Goal: Task Accomplishment & Management: Use online tool/utility

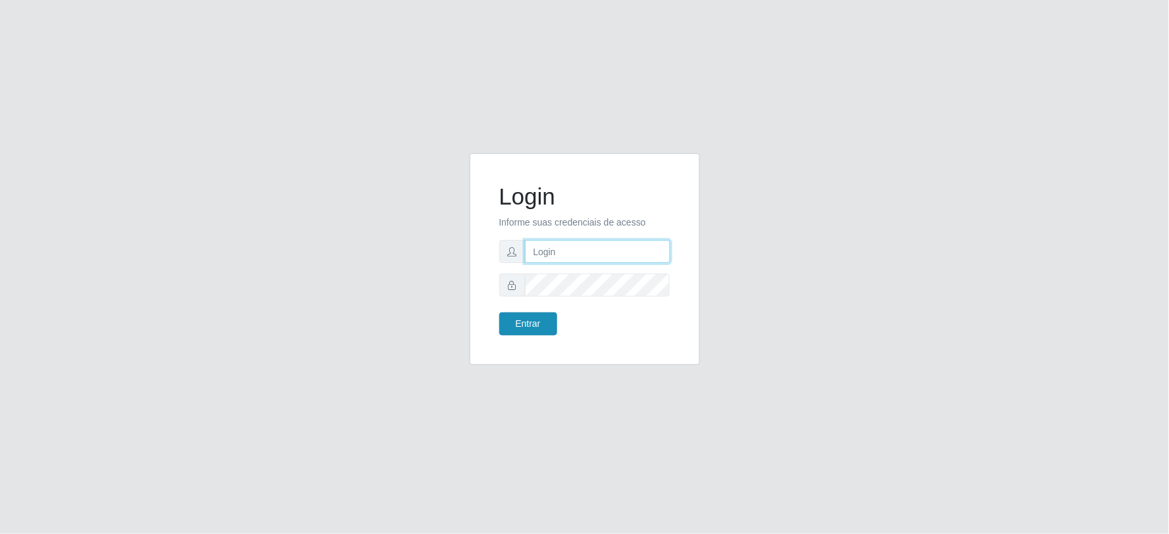
type input "[EMAIL_ADDRESS][DOMAIN_NAME]"
click at [537, 329] on button "Entrar" at bounding box center [528, 324] width 58 height 23
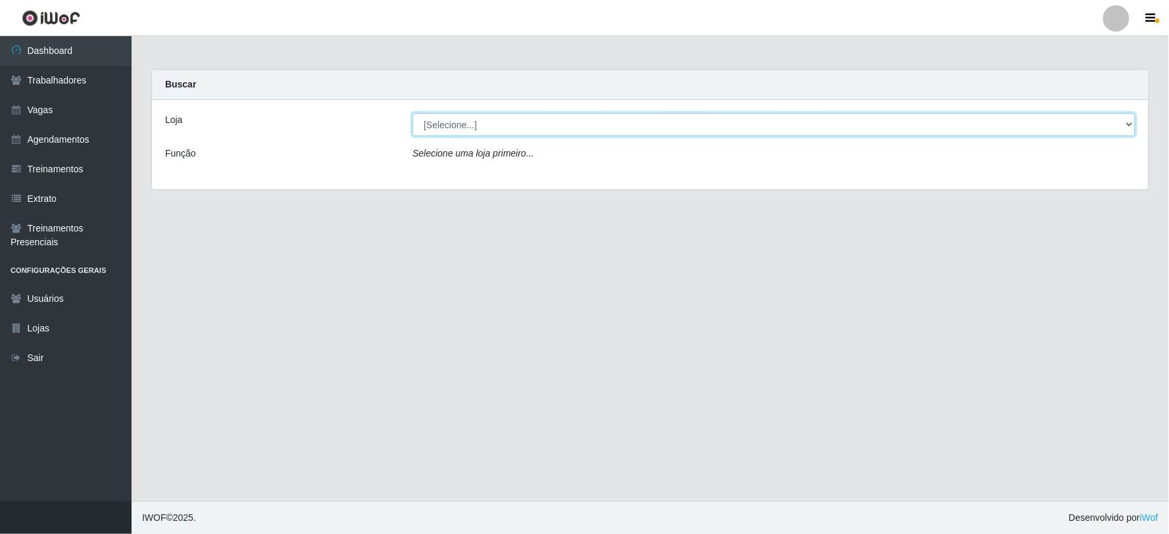
click at [472, 126] on select "[Selecione...] SuperFácil Atacado - Vale do Sol" at bounding box center [774, 124] width 723 height 23
select select "502"
click at [413, 113] on select "[Selecione...] SuperFácil Atacado - Vale do Sol" at bounding box center [774, 124] width 723 height 23
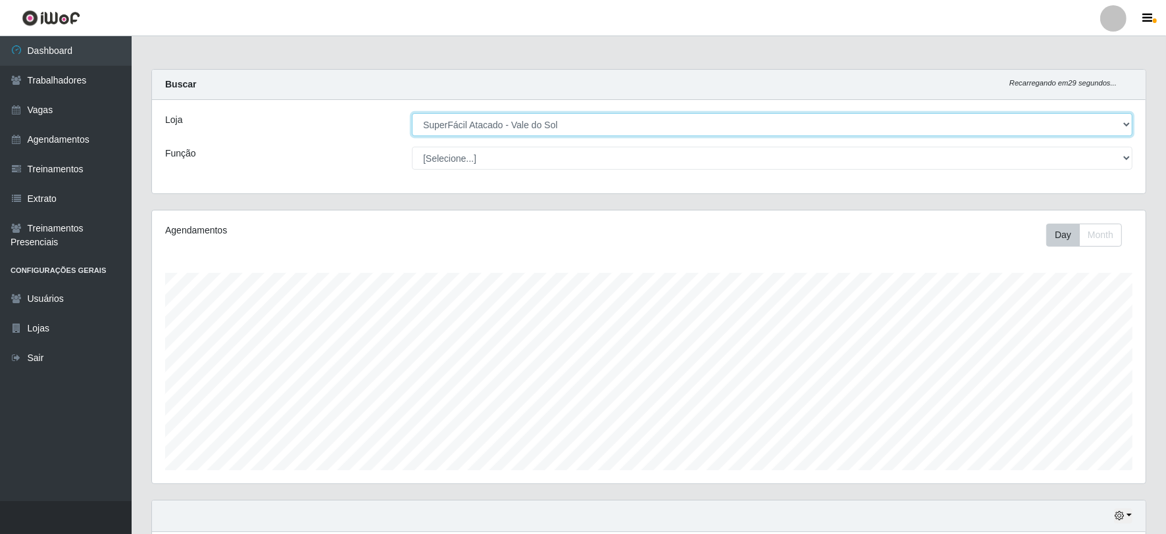
scroll to position [272, 994]
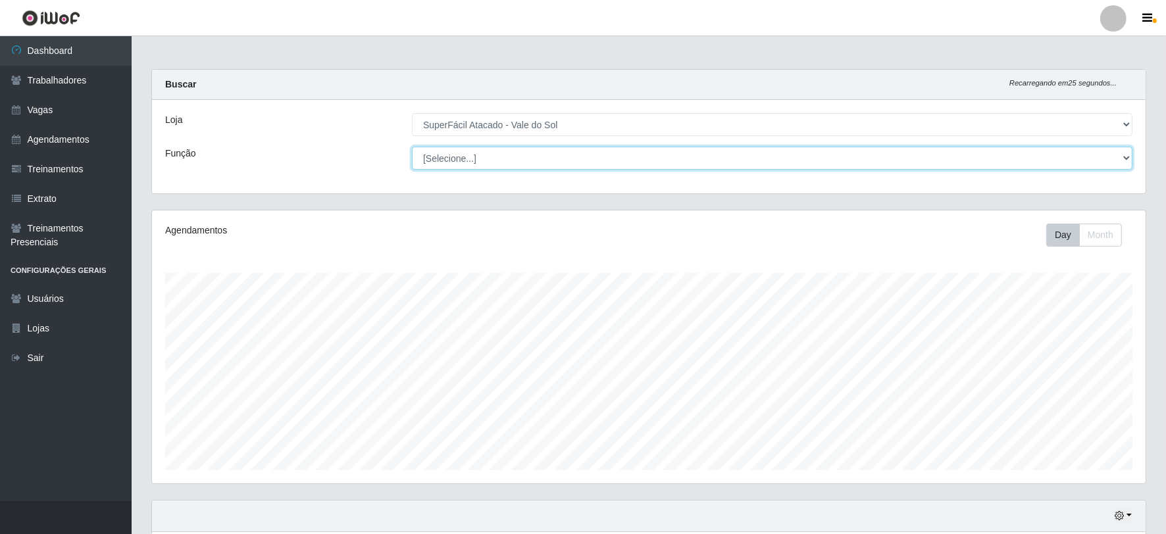
click at [495, 158] on select "[Selecione...] Embalador Embalador + Embalador ++ Operador de Caixa Operador de…" at bounding box center [772, 158] width 721 height 23
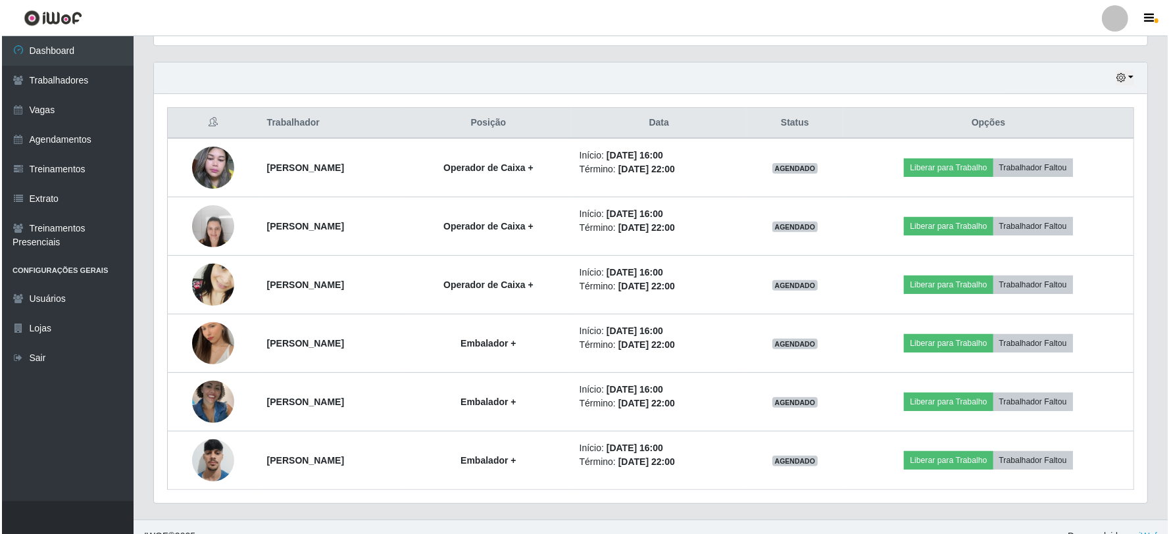
scroll to position [457, 0]
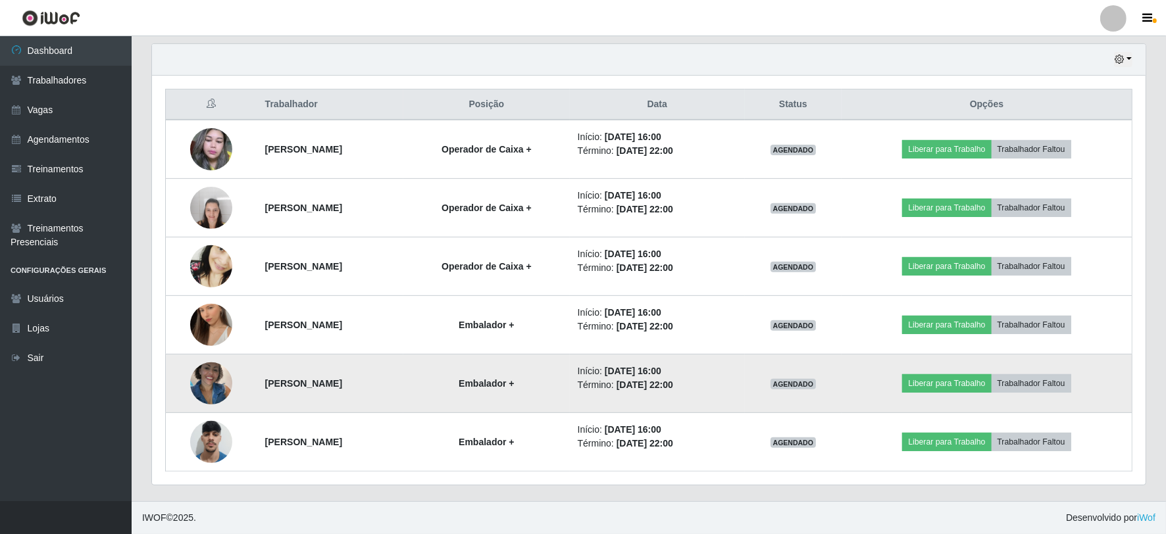
click at [992, 400] on td "Liberar para Trabalho Trabalhador Faltou" at bounding box center [987, 384] width 291 height 59
click at [988, 390] on button "Liberar para Trabalho" at bounding box center [946, 383] width 89 height 18
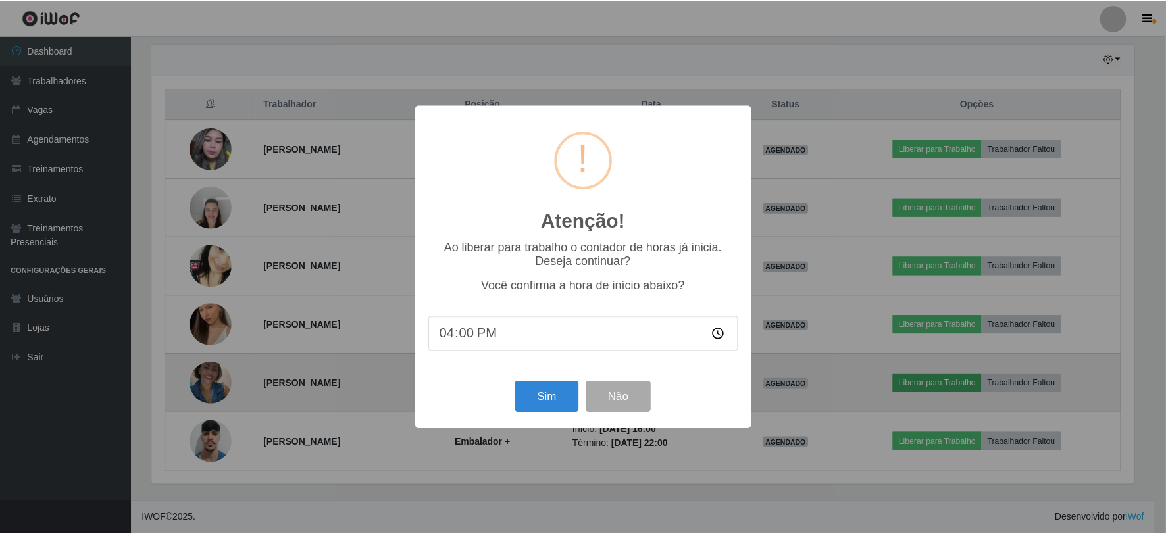
scroll to position [272, 985]
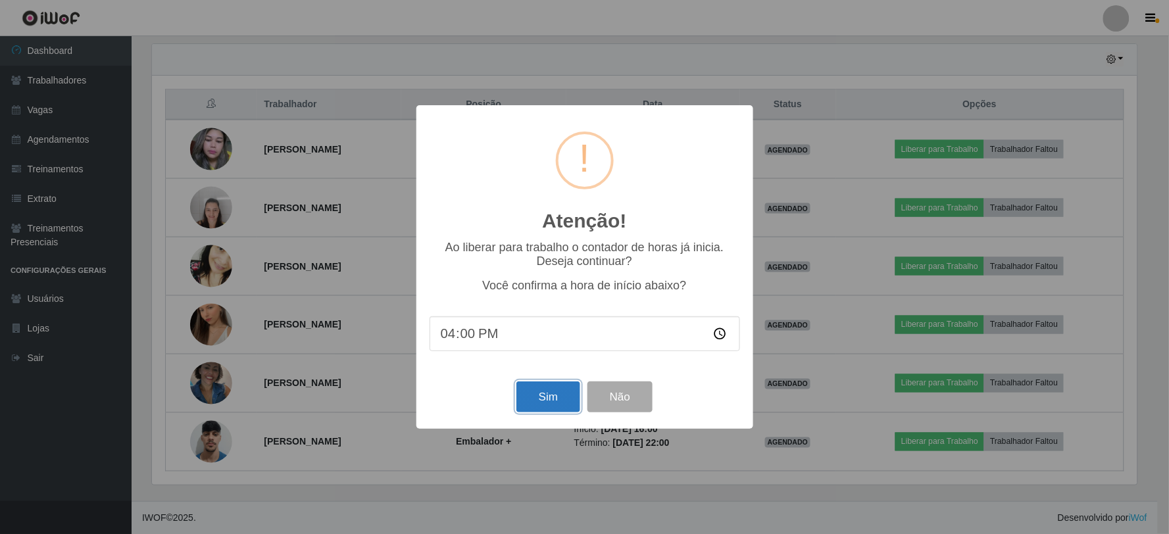
click at [542, 392] on button "Sim" at bounding box center [549, 397] width 64 height 31
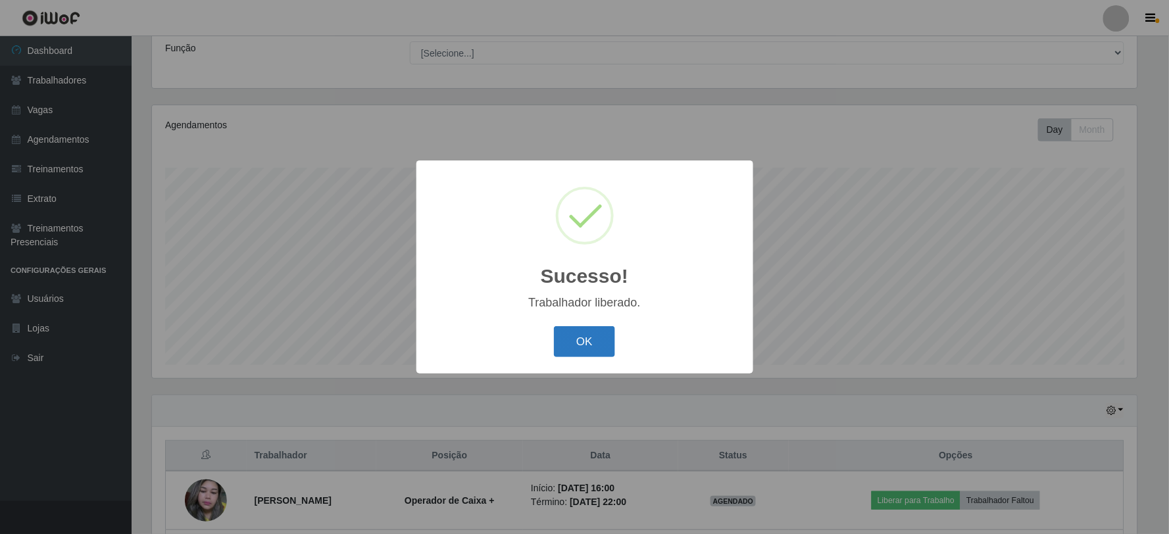
click at [604, 352] on button "OK" at bounding box center [584, 341] width 61 height 31
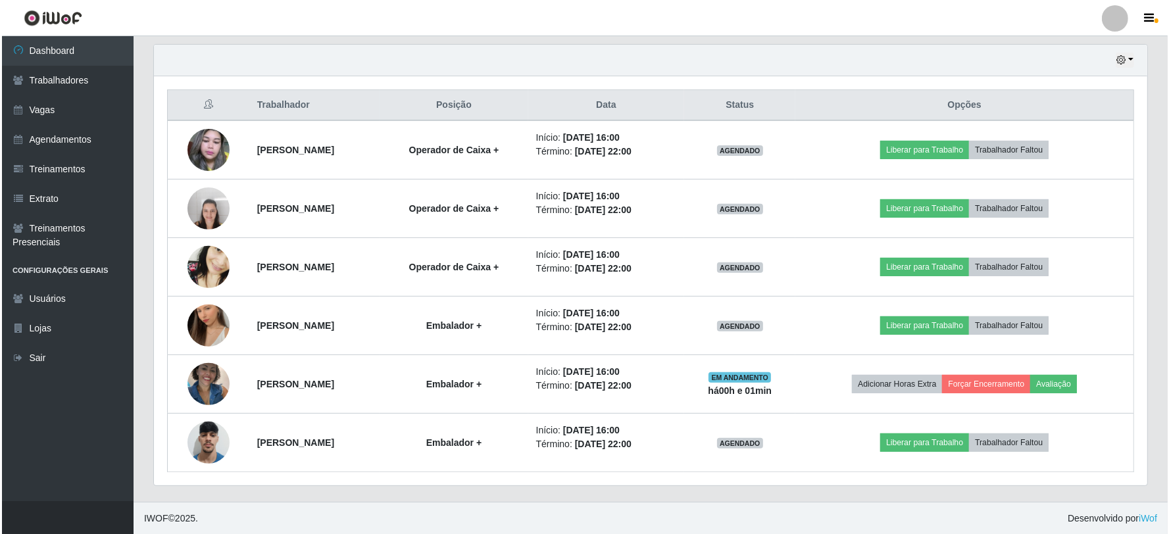
scroll to position [457, 0]
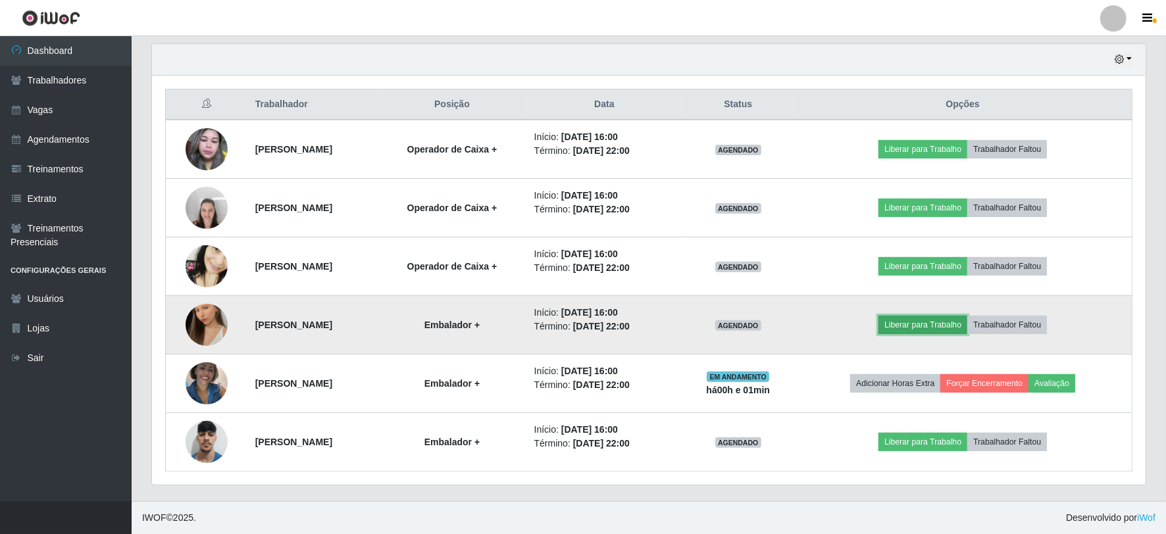
click at [933, 320] on button "Liberar para Trabalho" at bounding box center [922, 325] width 89 height 18
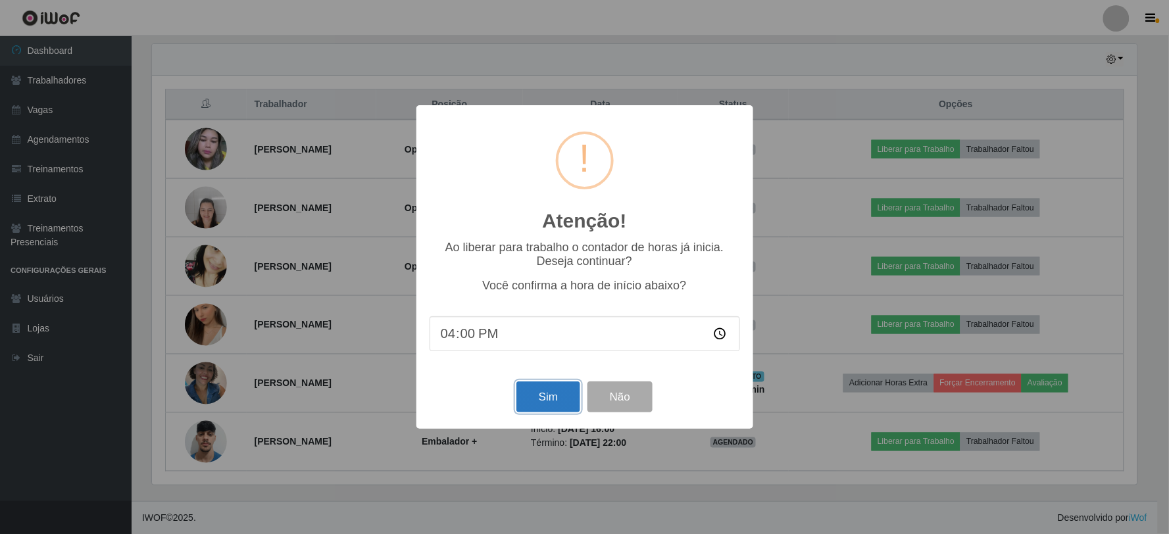
click at [531, 395] on button "Sim" at bounding box center [549, 397] width 64 height 31
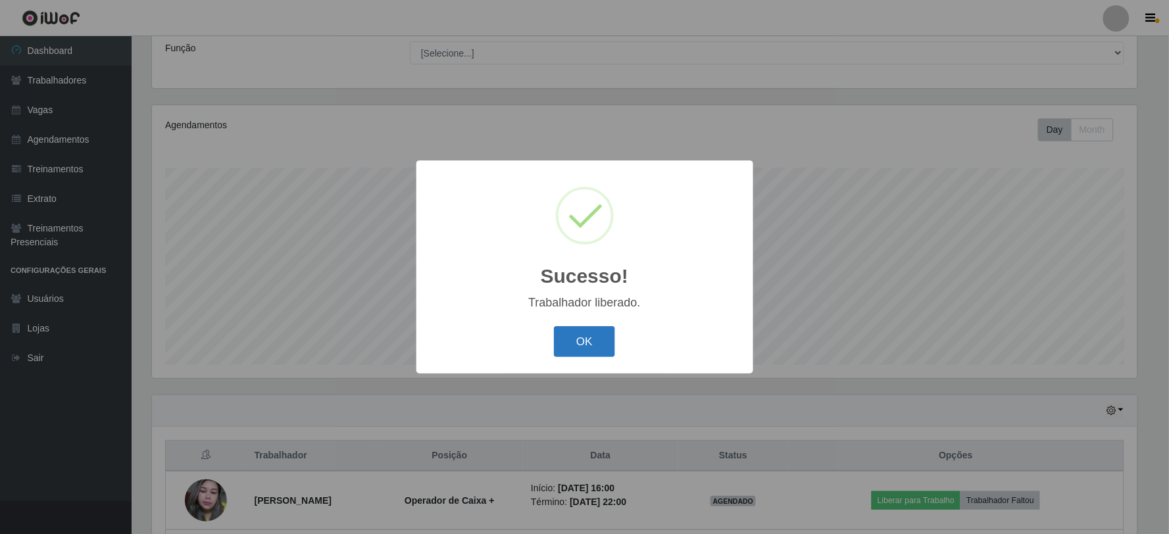
click at [582, 336] on button "OK" at bounding box center [584, 341] width 61 height 31
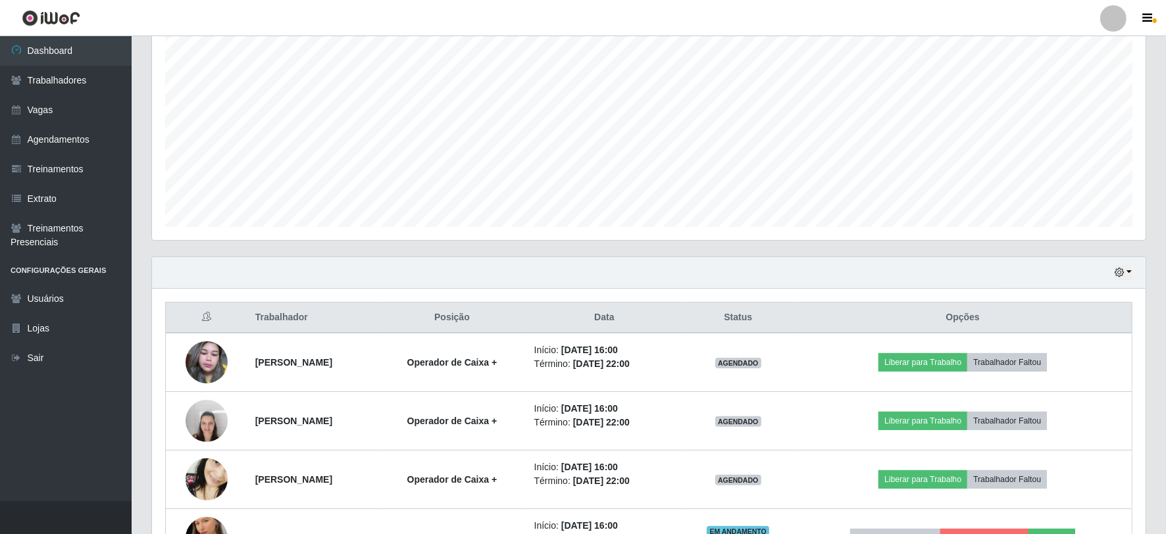
scroll to position [457, 0]
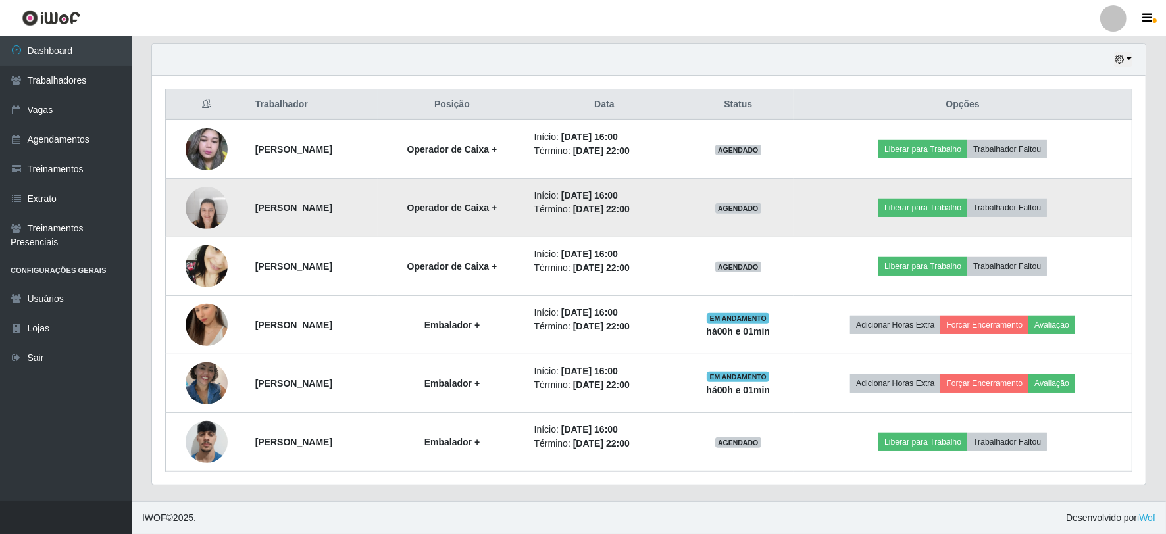
click at [211, 199] on img at bounding box center [207, 208] width 42 height 56
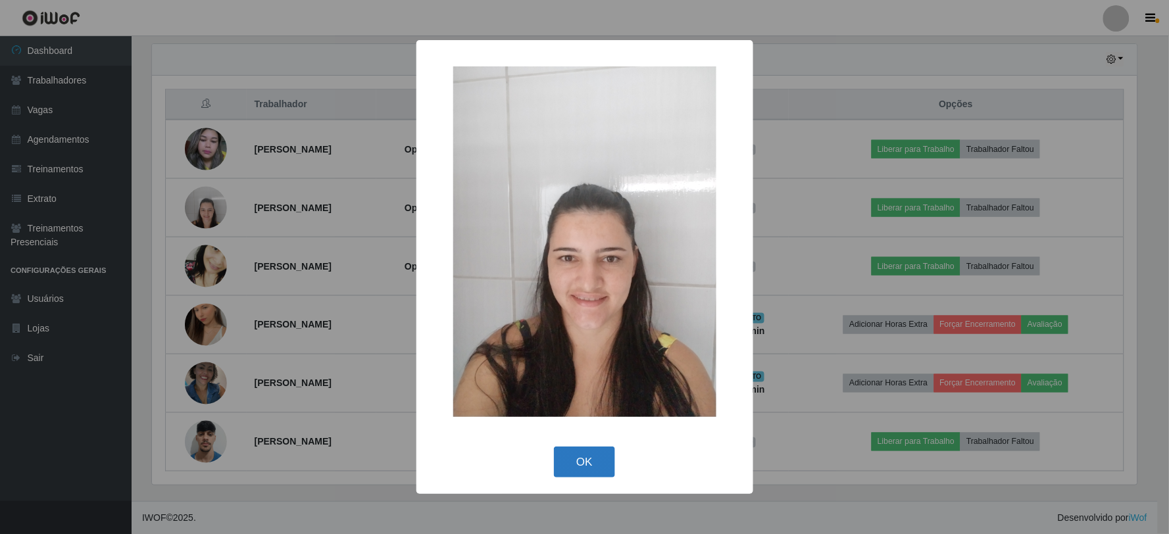
click at [597, 463] on button "OK" at bounding box center [584, 462] width 61 height 31
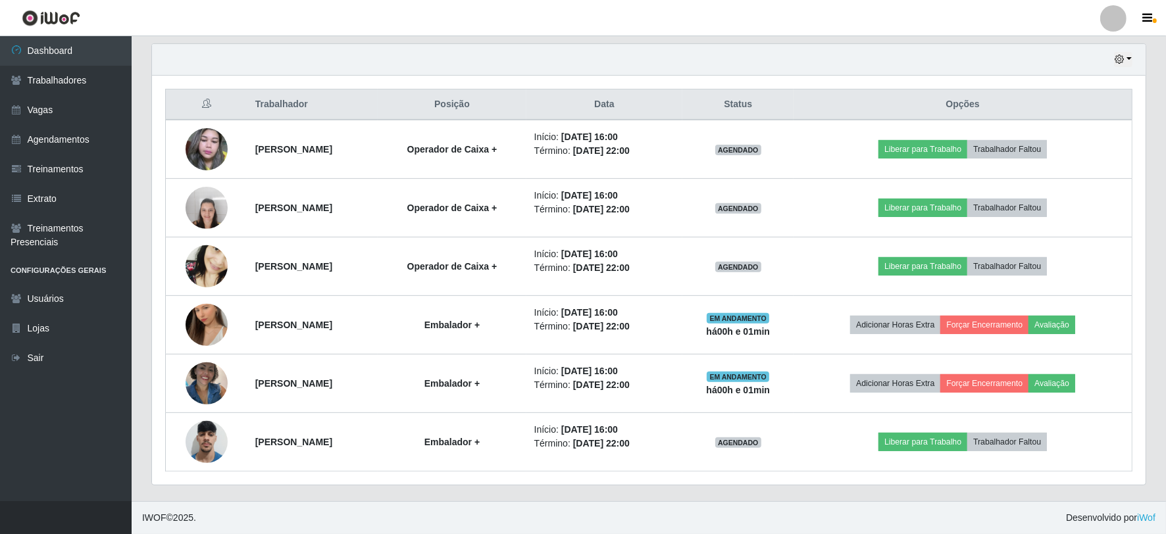
scroll to position [272, 994]
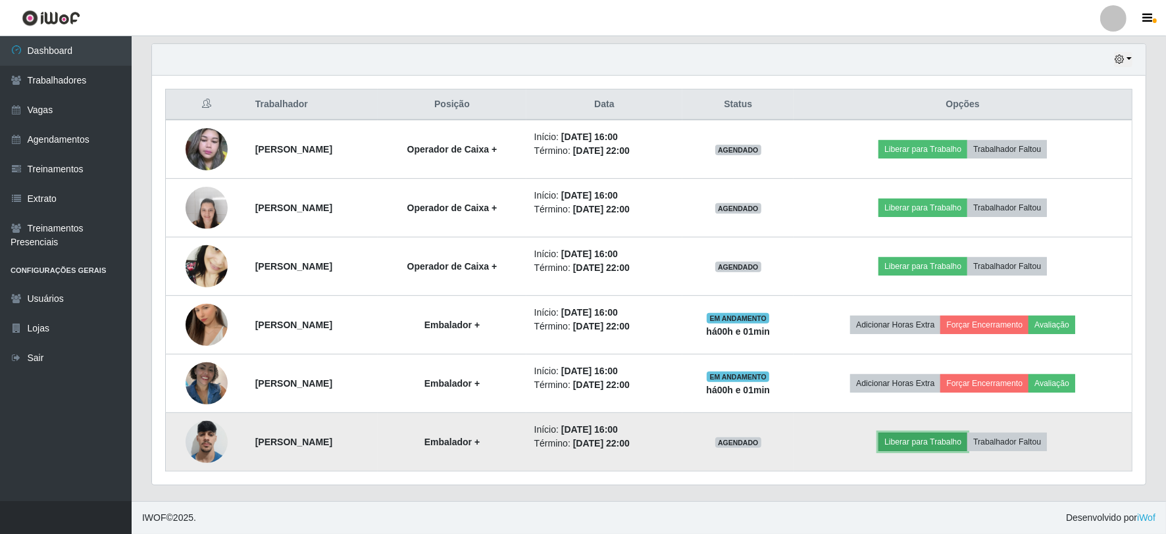
click at [949, 437] on button "Liberar para Trabalho" at bounding box center [922, 442] width 89 height 18
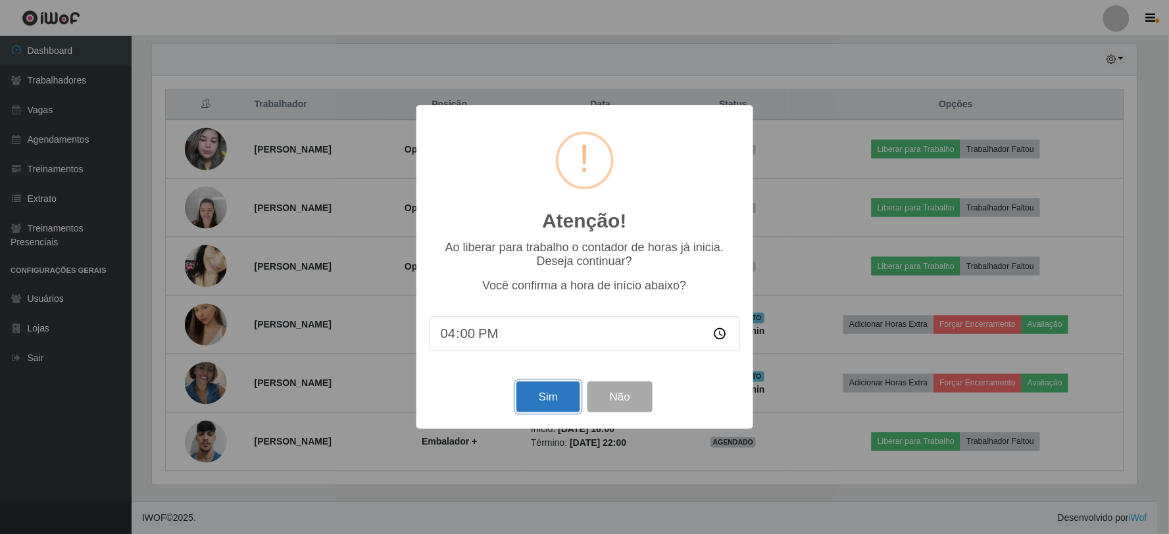
click at [554, 393] on button "Sim" at bounding box center [549, 397] width 64 height 31
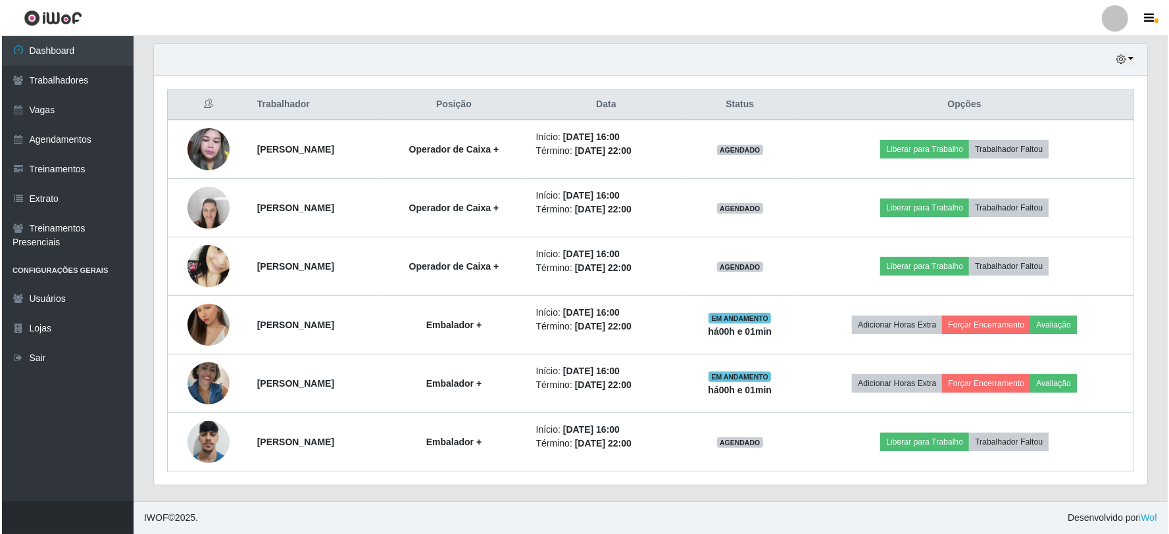
scroll to position [0, 0]
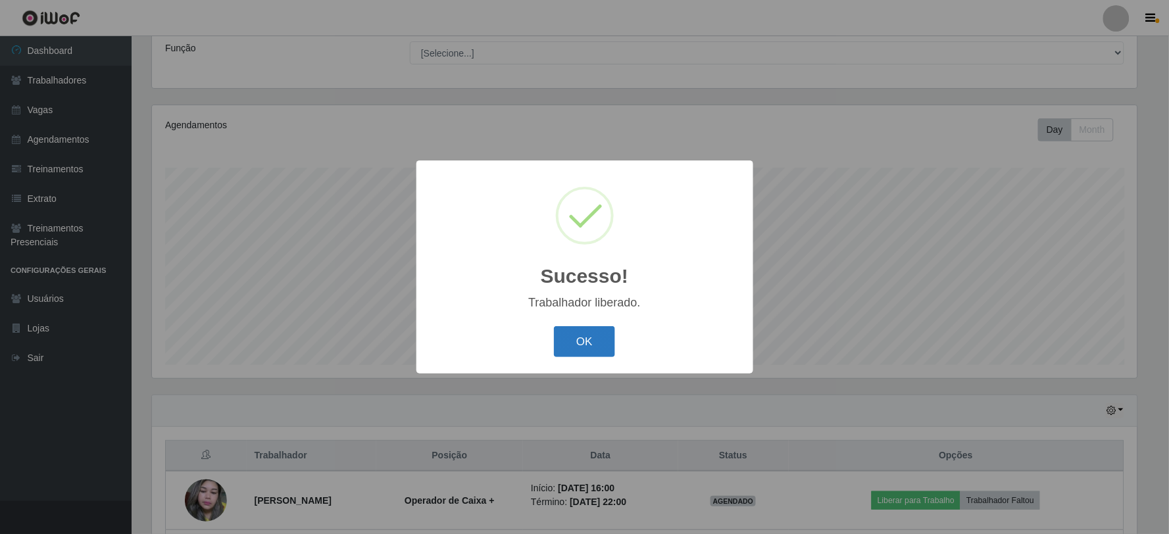
click at [576, 333] on button "OK" at bounding box center [584, 341] width 61 height 31
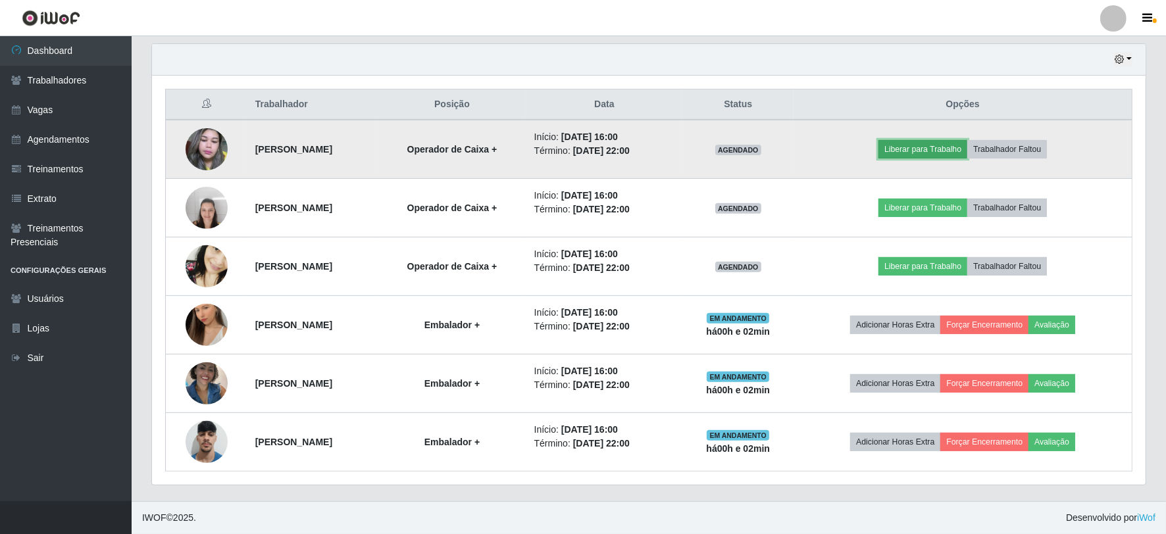
click at [938, 145] on button "Liberar para Trabalho" at bounding box center [922, 149] width 89 height 18
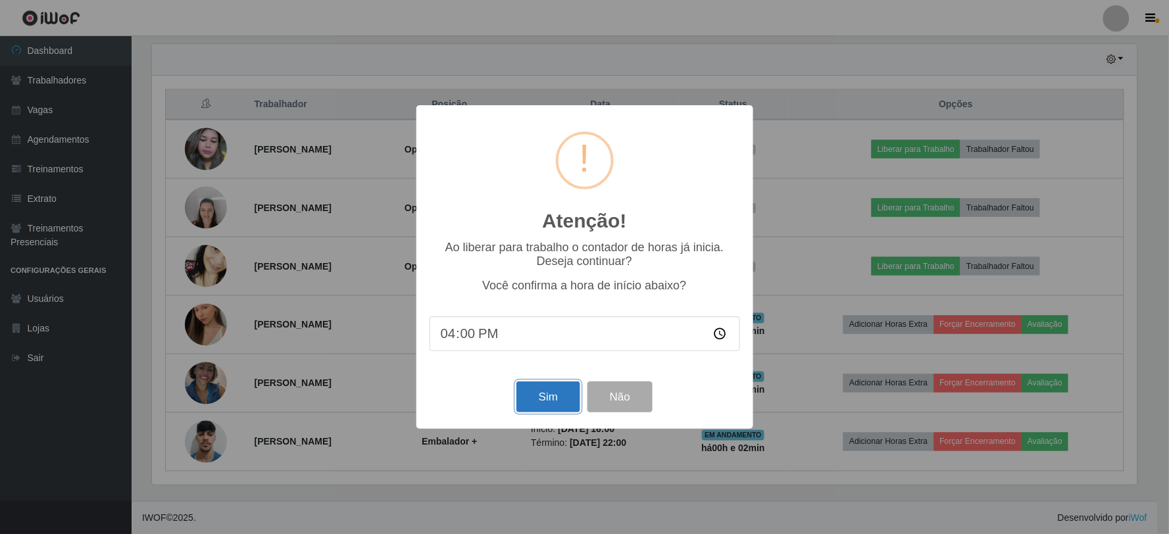
click at [547, 404] on button "Sim" at bounding box center [549, 397] width 64 height 31
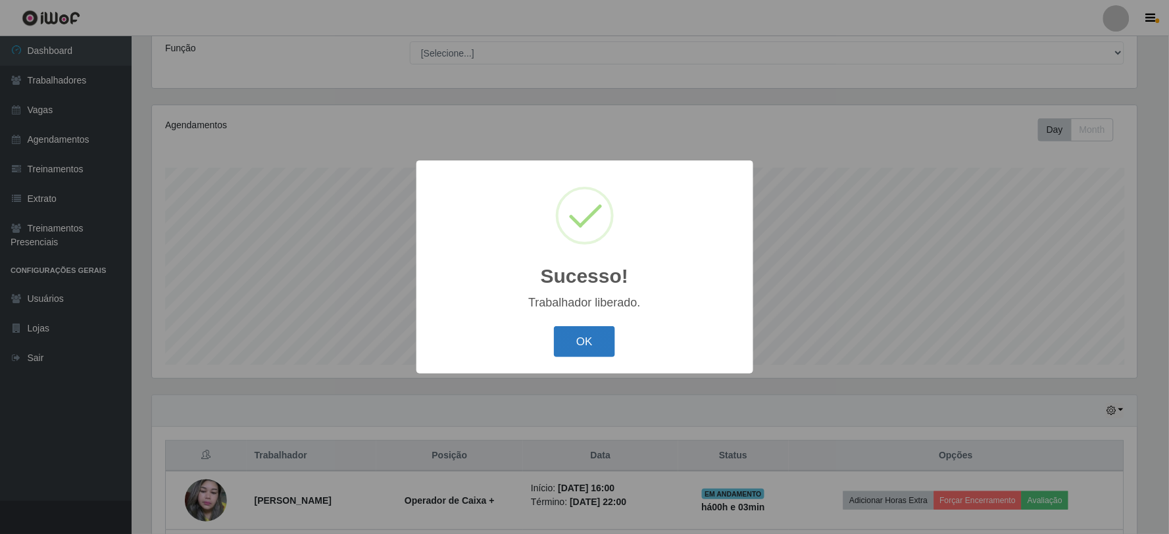
click at [560, 332] on button "OK" at bounding box center [584, 341] width 61 height 31
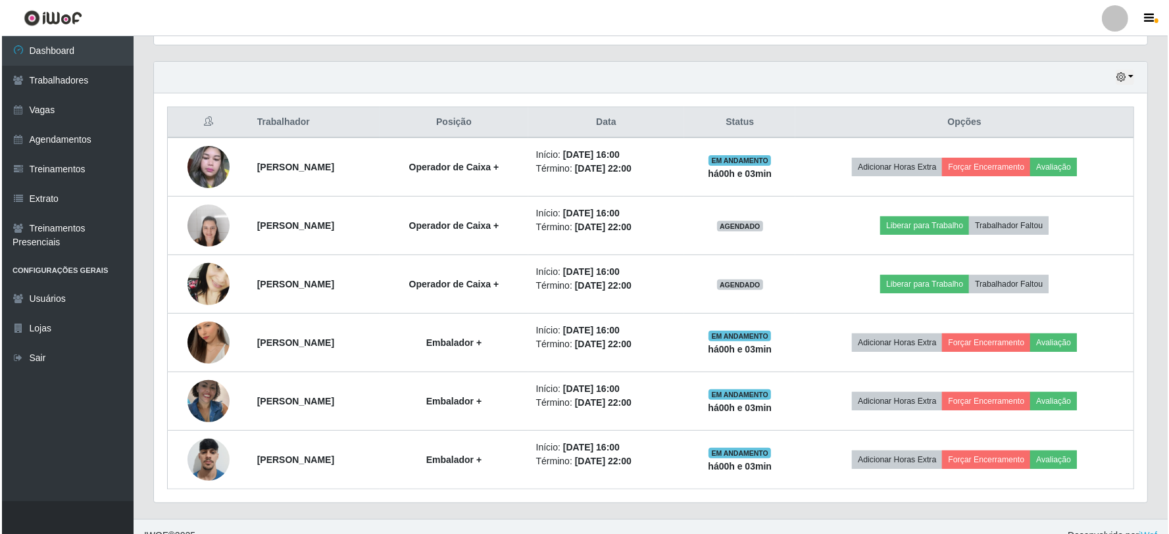
scroll to position [457, 0]
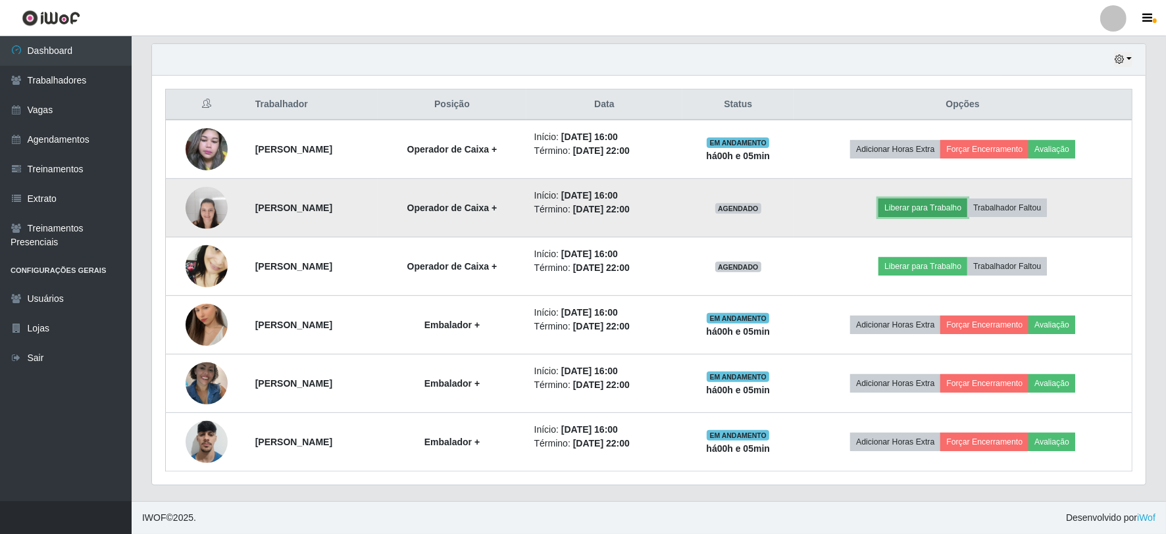
click at [944, 211] on button "Liberar para Trabalho" at bounding box center [922, 208] width 89 height 18
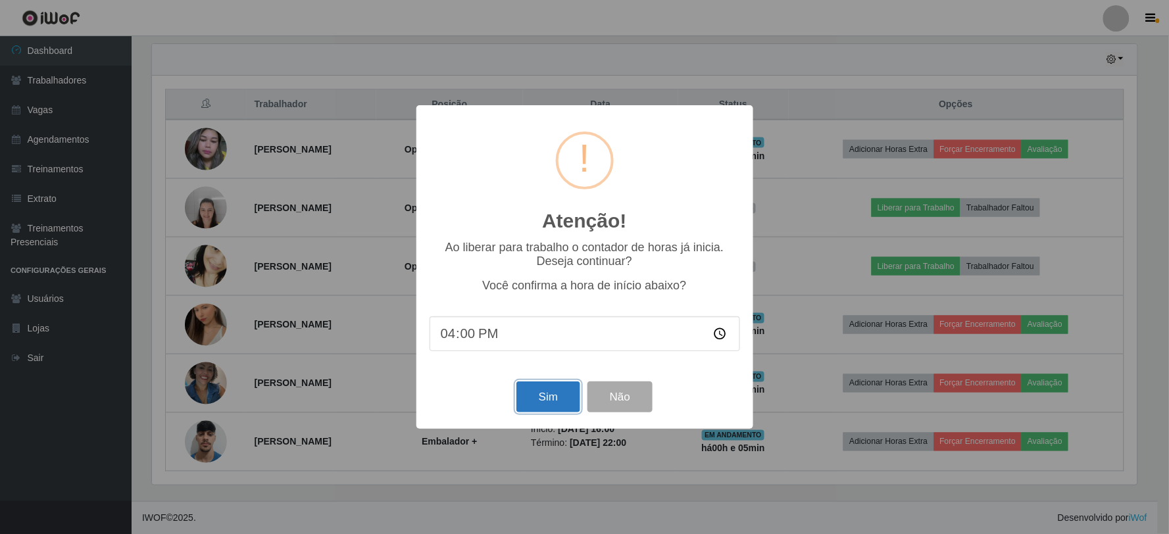
click at [547, 399] on button "Sim" at bounding box center [549, 397] width 64 height 31
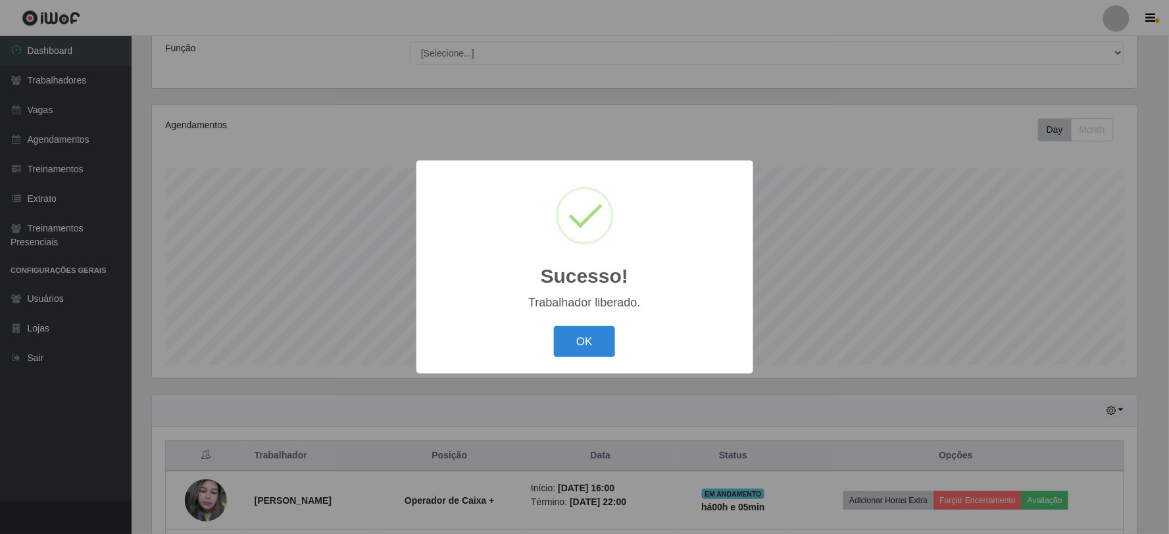
click at [582, 334] on button "OK" at bounding box center [584, 341] width 61 height 31
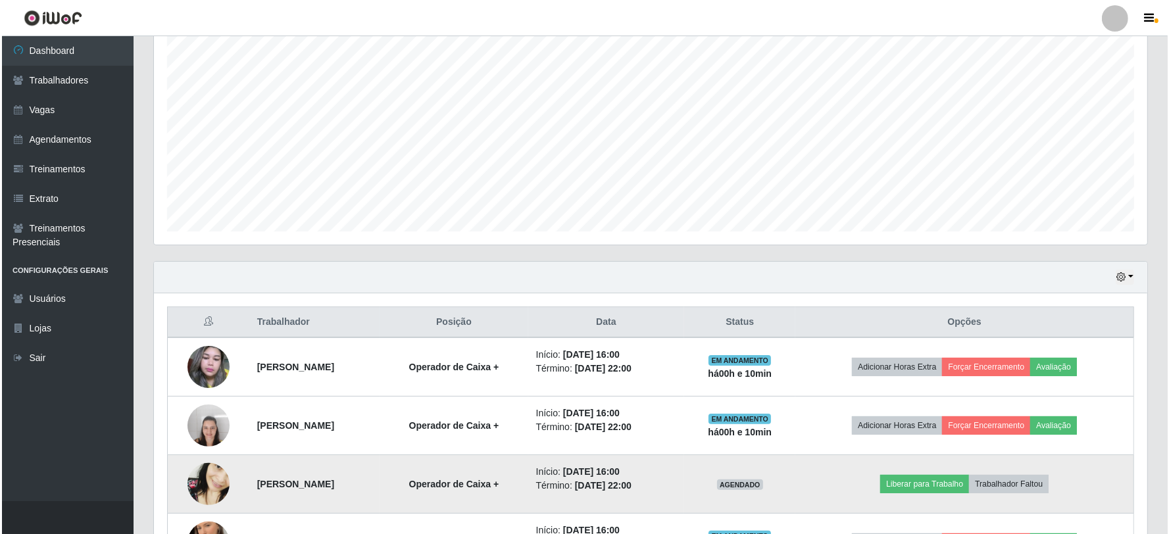
scroll to position [311, 0]
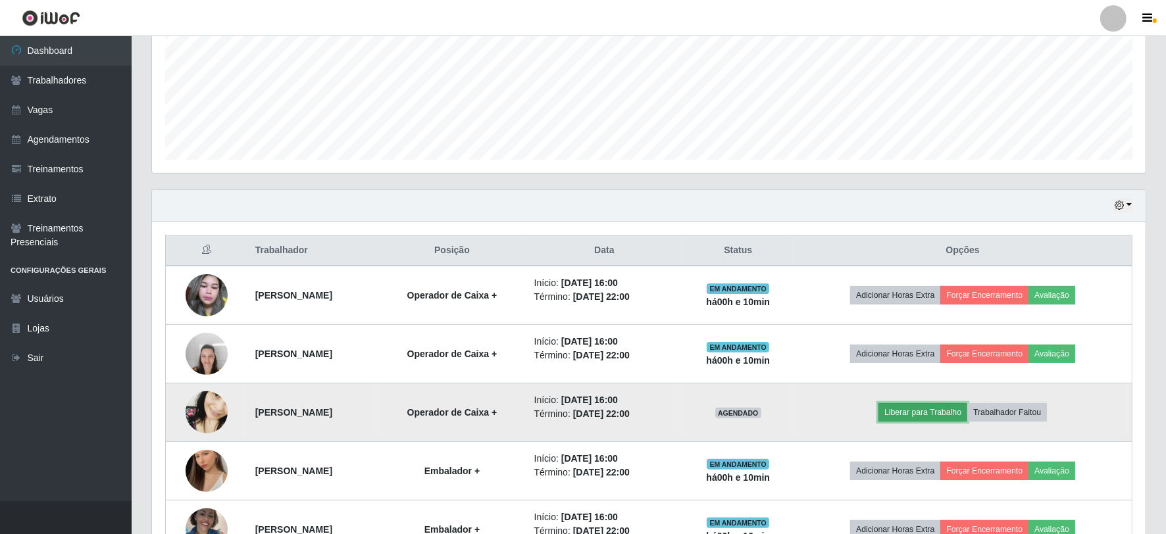
click at [959, 411] on button "Liberar para Trabalho" at bounding box center [922, 412] width 89 height 18
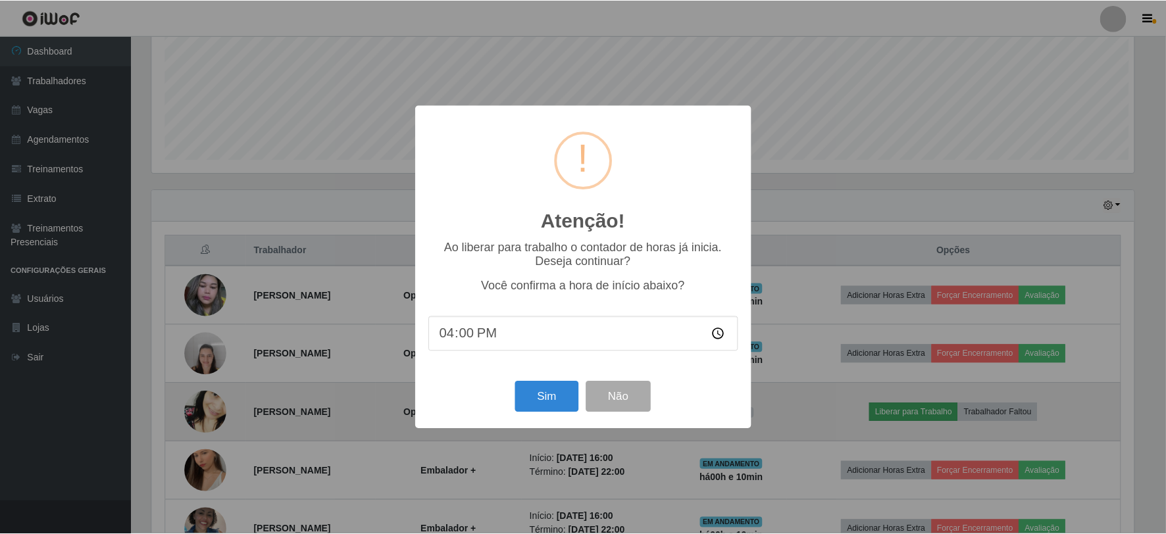
scroll to position [272, 985]
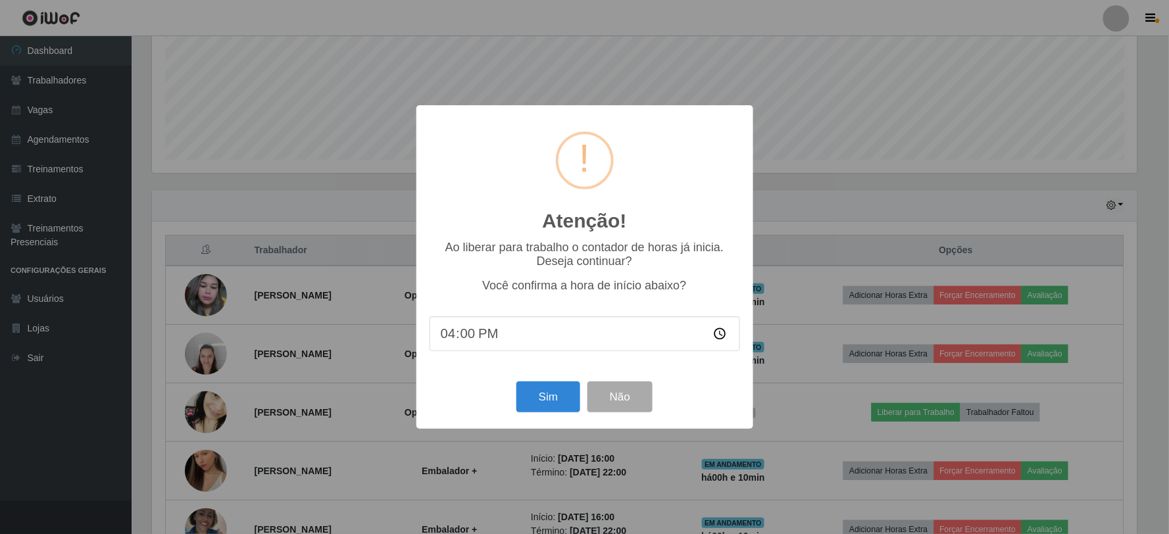
click at [472, 340] on input "16:00" at bounding box center [585, 333] width 311 height 35
type input "16:10"
click at [551, 392] on button "Sim" at bounding box center [549, 397] width 64 height 31
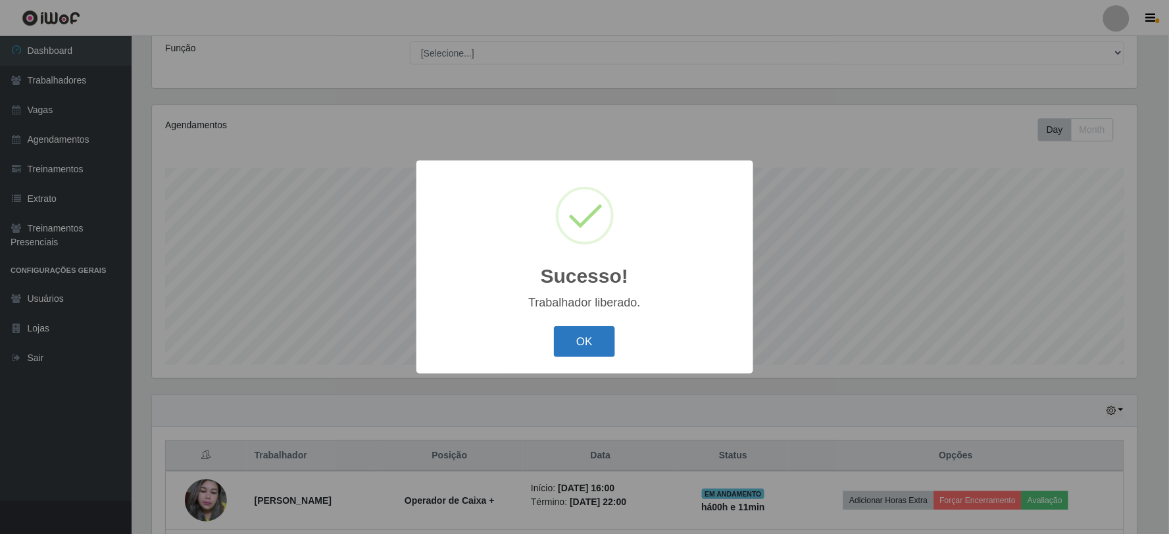
click at [576, 356] on button "OK" at bounding box center [584, 341] width 61 height 31
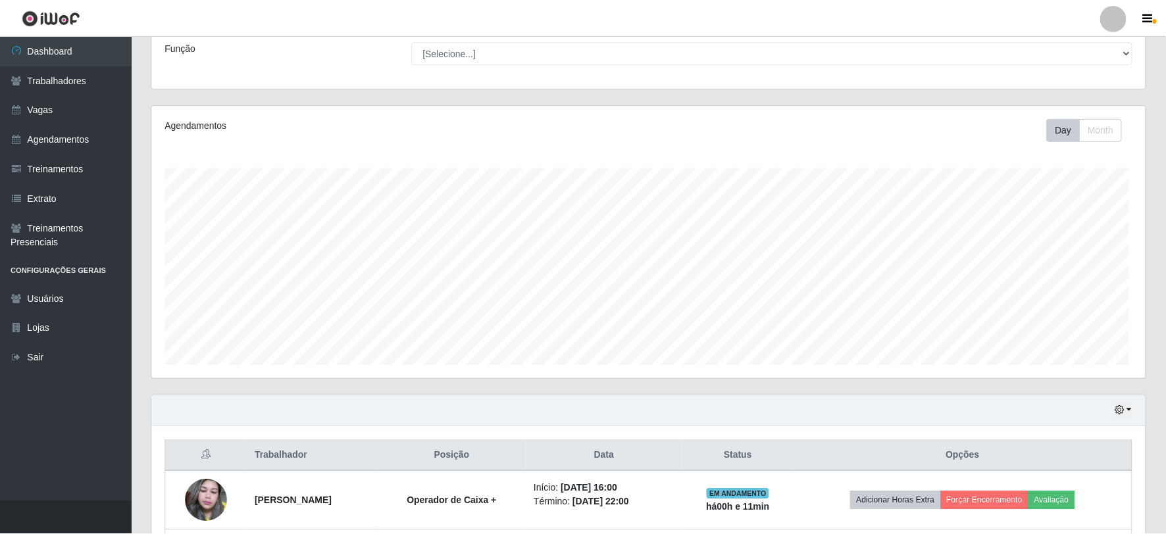
scroll to position [272, 994]
click at [438, 389] on div "Agendamentos Day Month 06/08 Agendamentos 80.77" at bounding box center [648, 250] width 1015 height 290
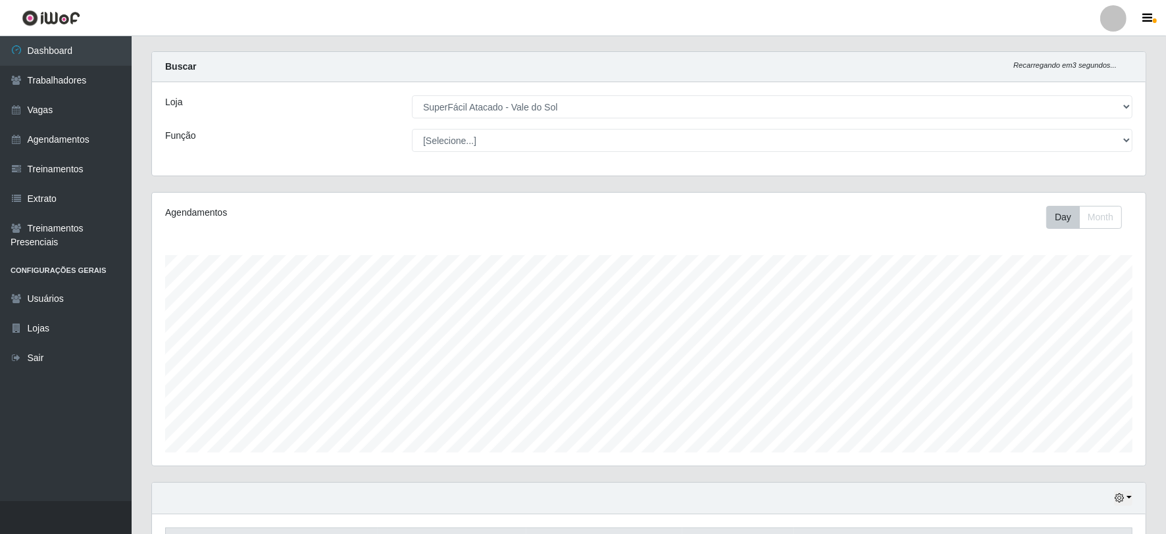
scroll to position [457, 0]
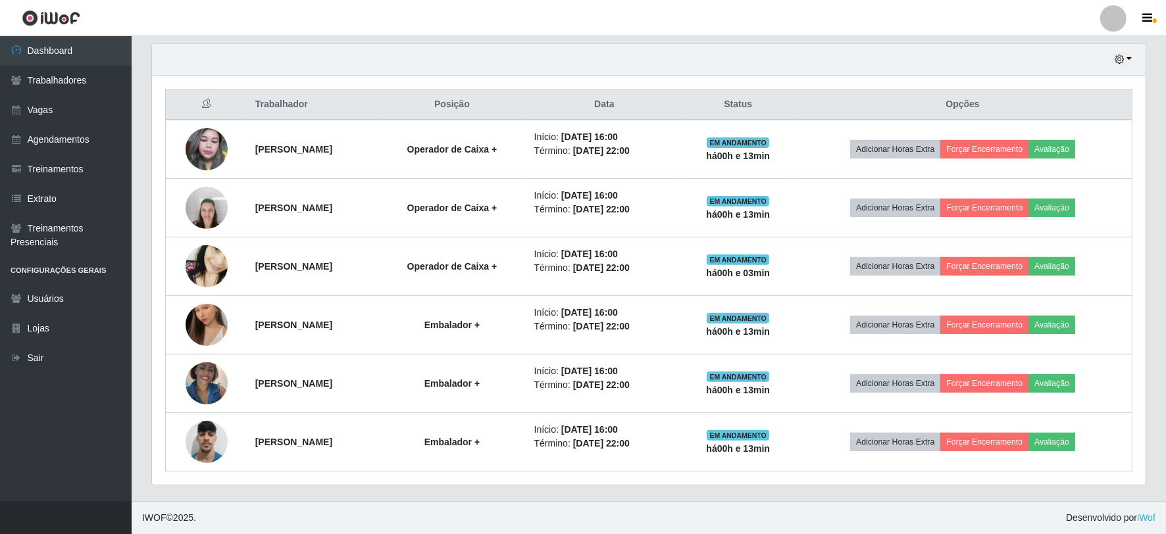
click at [402, 69] on div "Hoje 1 dia 3 dias 1 Semana Não encerrados" at bounding box center [649, 60] width 994 height 32
